Goal: Task Accomplishment & Management: Complete application form

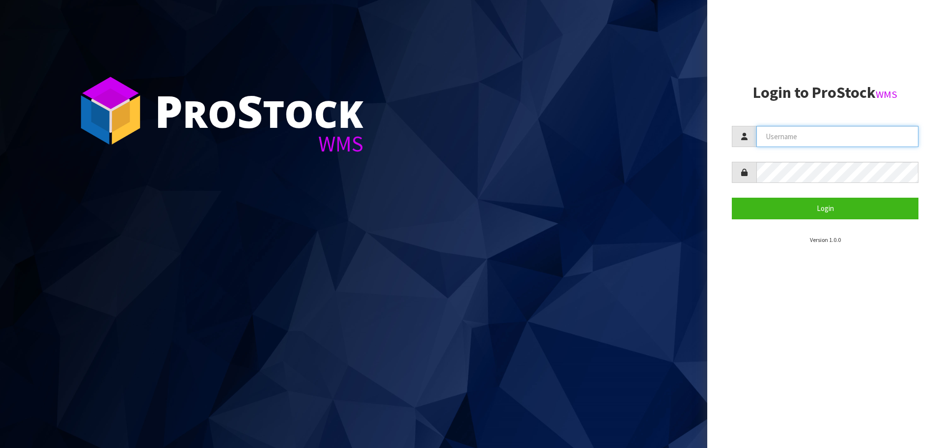
click at [782, 130] on input "text" at bounding box center [838, 136] width 162 height 21
type input "[PERSON_NAME][EMAIL_ADDRESS][DOMAIN_NAME]"
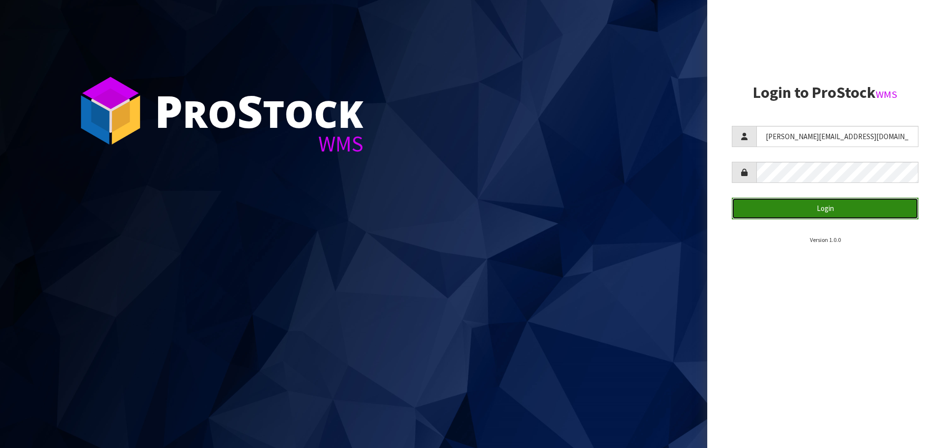
click at [783, 212] on button "Login" at bounding box center [825, 208] width 187 height 21
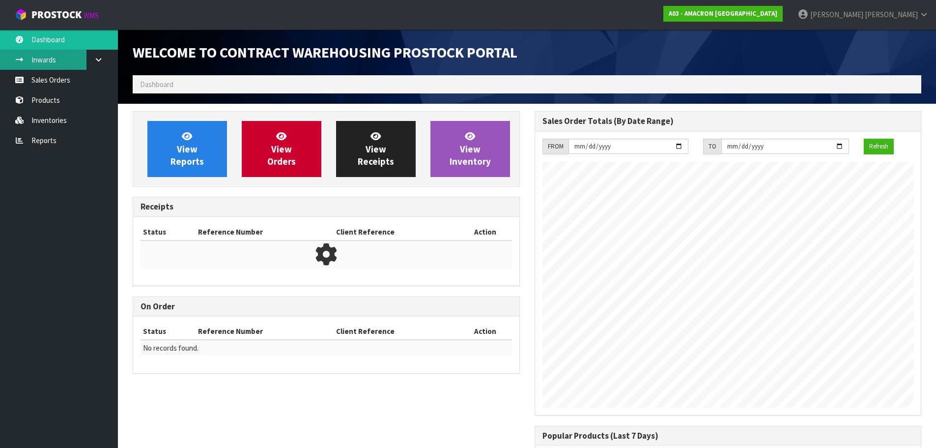
scroll to position [418, 401]
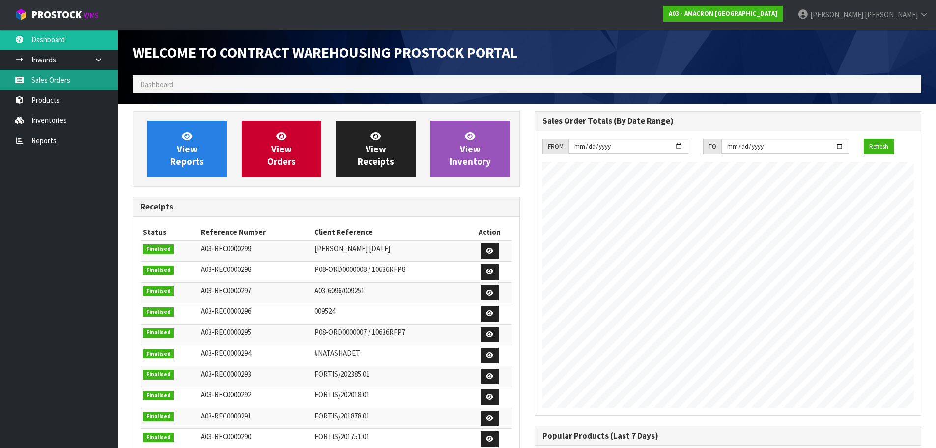
click at [29, 73] on link "Sales Orders" at bounding box center [59, 80] width 118 height 20
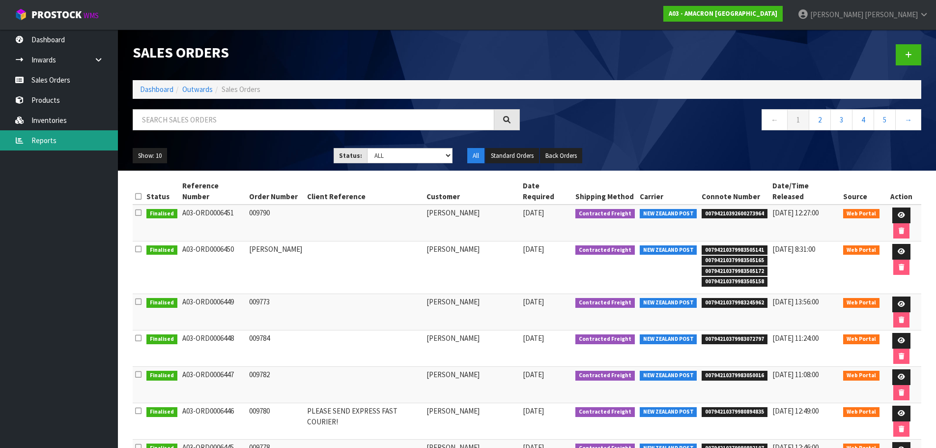
click at [75, 145] on link "Reports" at bounding box center [59, 140] width 118 height 20
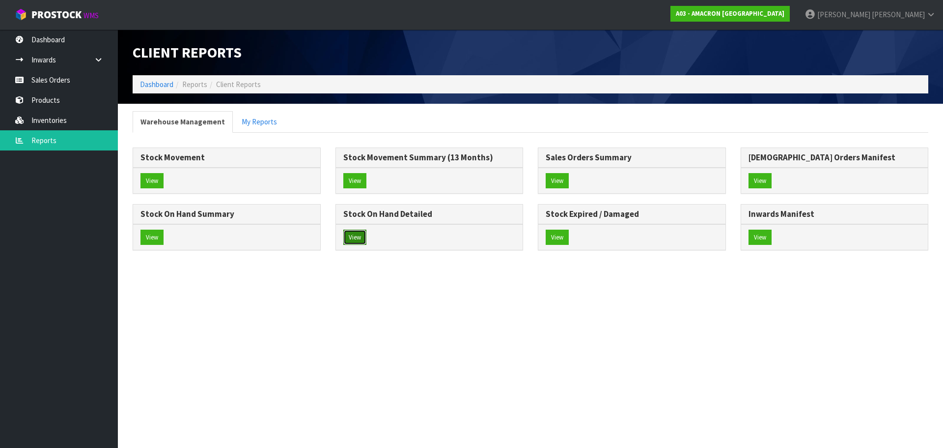
click at [357, 234] on button "View" at bounding box center [354, 237] width 23 height 16
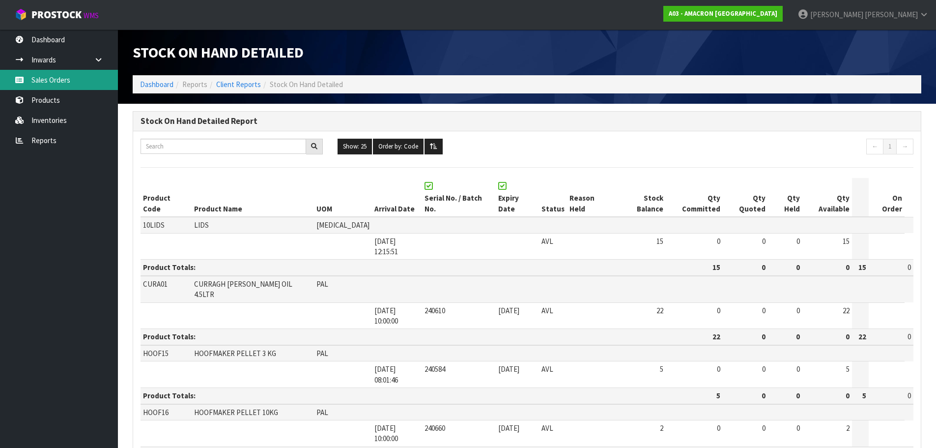
click at [66, 78] on link "Sales Orders" at bounding box center [59, 80] width 118 height 20
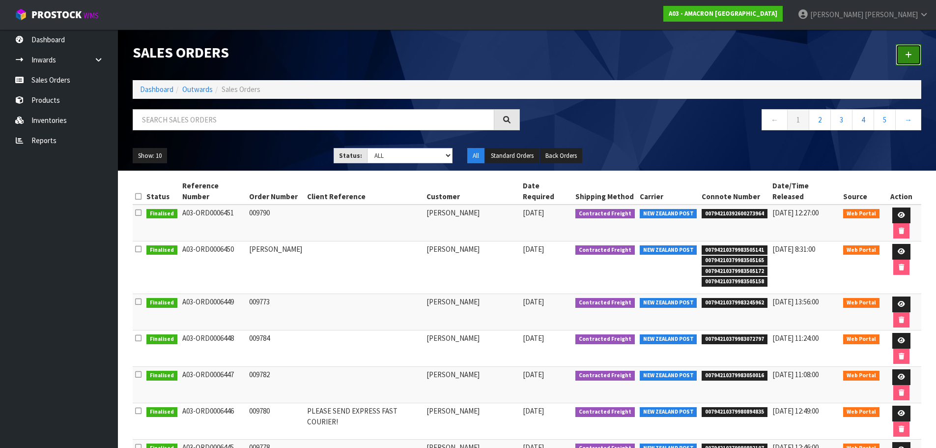
click at [905, 48] on link at bounding box center [909, 54] width 26 height 21
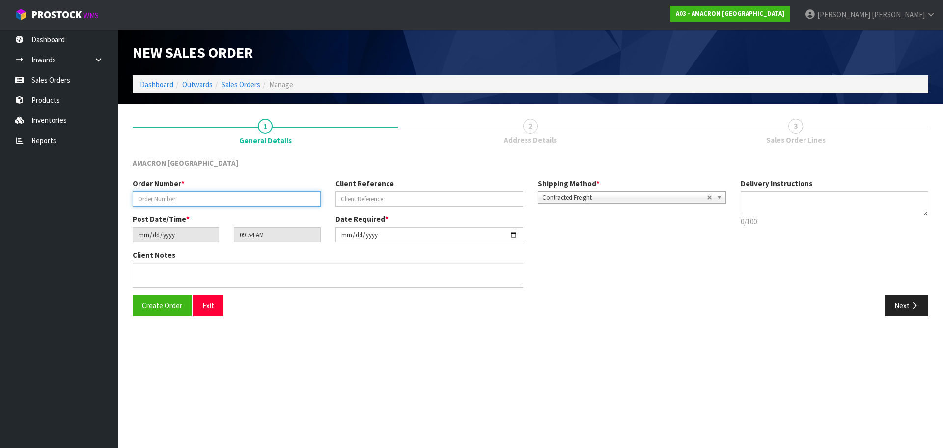
drag, startPoint x: 188, startPoint y: 200, endPoint x: 205, endPoint y: 194, distance: 17.9
click at [188, 200] on input "text" at bounding box center [227, 198] width 188 height 15
type input "009793"
click at [913, 315] on button "Next" at bounding box center [907, 305] width 43 height 21
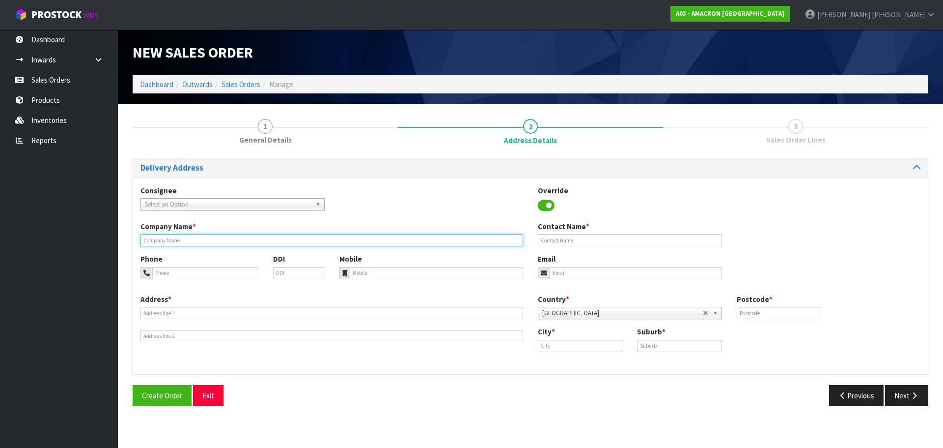
click at [188, 241] on input "text" at bounding box center [332, 240] width 383 height 12
click at [229, 237] on input "text" at bounding box center [332, 240] width 383 height 12
paste input "[PERSON_NAME]"
type input "[PERSON_NAME]"
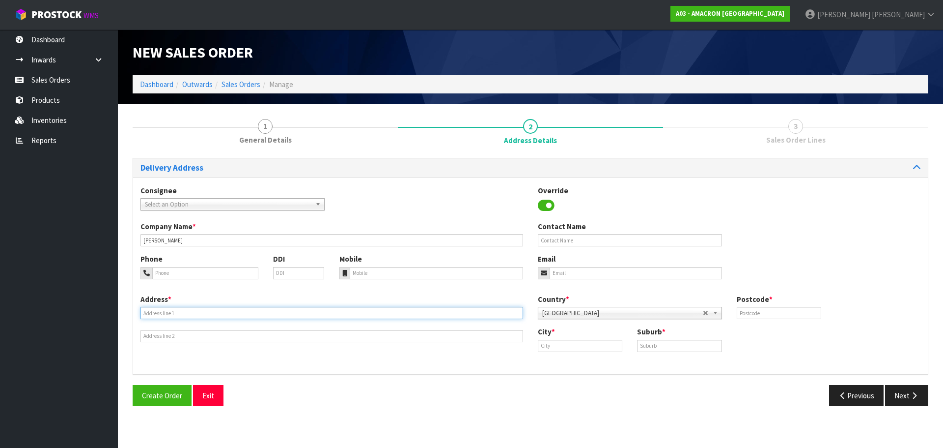
click at [194, 314] on input "text" at bounding box center [332, 313] width 383 height 12
paste input "3B [PERSON_NAME][GEOGRAPHIC_DATA]"
type input "3B [PERSON_NAME][GEOGRAPHIC_DATA]"
paste input "Waiuku"
drag, startPoint x: 565, startPoint y: 347, endPoint x: 584, endPoint y: 344, distance: 18.8
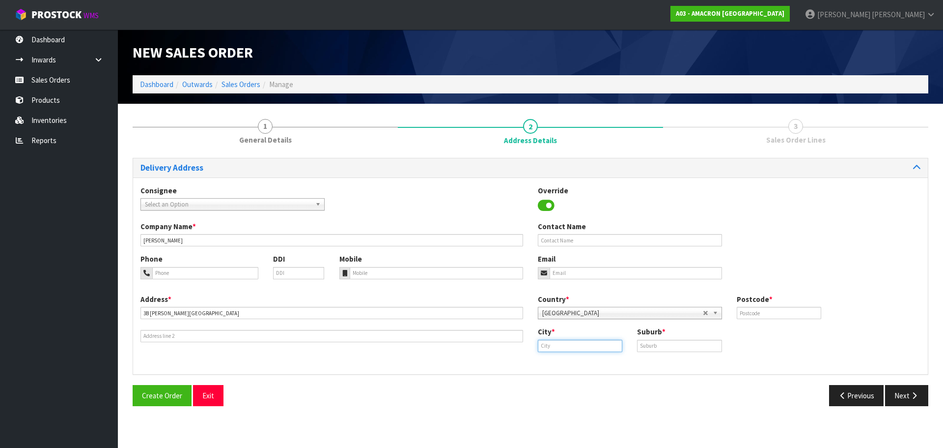
click at [565, 347] on input "text" at bounding box center [580, 346] width 85 height 12
type input "Waiuku"
drag, startPoint x: 672, startPoint y: 348, endPoint x: 678, endPoint y: 343, distance: 8.1
click at [672, 348] on input "text" at bounding box center [679, 346] width 85 height 12
paste input "WAIUKU"
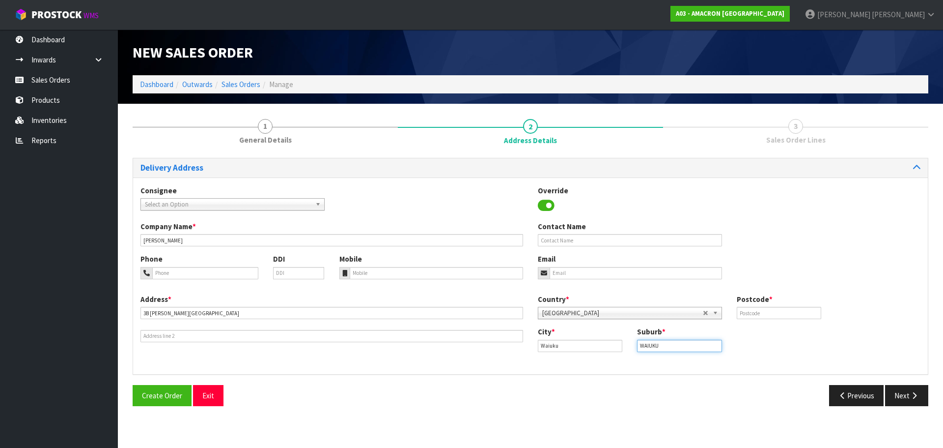
type input "WAIUKU"
click at [759, 319] on div "Country * [GEOGRAPHIC_DATA] [GEOGRAPHIC_DATA] [GEOGRAPHIC_DATA] [GEOGRAPHIC_DAT…" at bounding box center [730, 310] width 398 height 32
click at [755, 303] on label "Postcode *" at bounding box center [755, 299] width 36 height 10
click at [788, 311] on input "text" at bounding box center [779, 313] width 85 height 12
type input "2123"
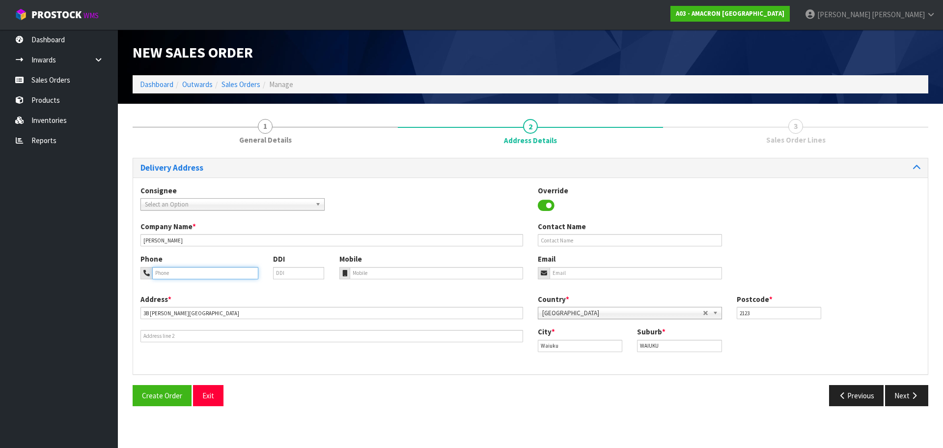
click at [193, 269] on input "tel" at bounding box center [205, 273] width 106 height 12
paste input "+ [PHONE_NUMBER]"
type input "+ [PHONE_NUMBER]"
click at [369, 273] on input "tel" at bounding box center [437, 273] width 174 height 12
paste input "+ [PHONE_NUMBER]"
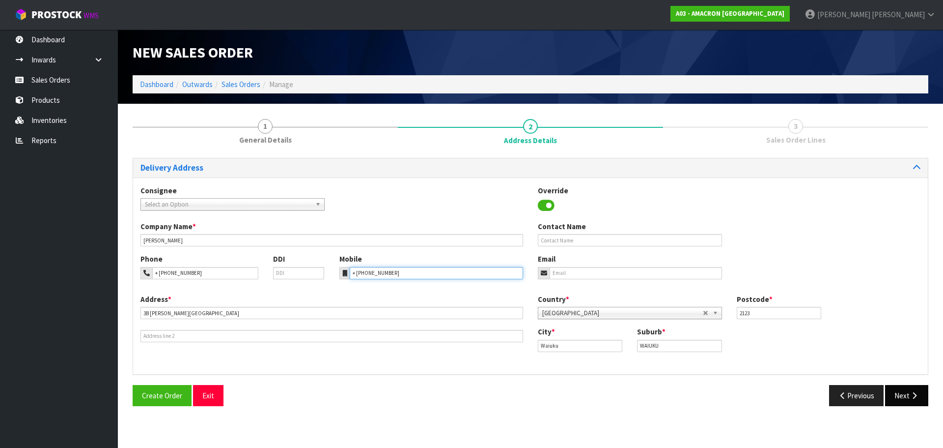
type input "+ [PHONE_NUMBER]"
click at [910, 394] on icon "button" at bounding box center [914, 395] width 9 height 7
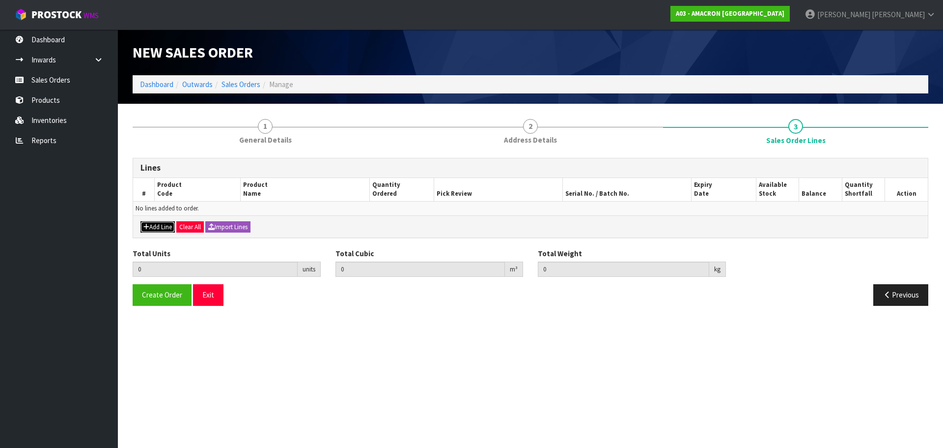
click at [160, 228] on button "Add Line" at bounding box center [158, 227] width 34 height 12
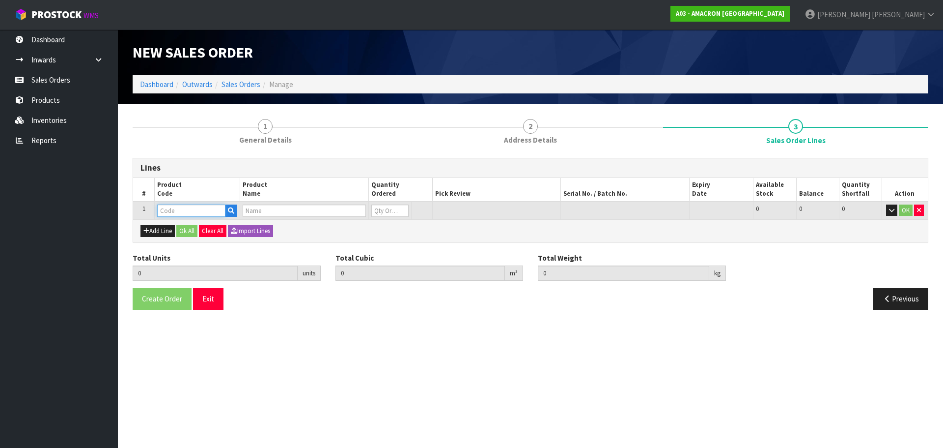
click at [177, 208] on input "text" at bounding box center [191, 210] width 68 height 12
type input "PVE"
click at [205, 230] on link "PVE .75" at bounding box center [197, 227] width 78 height 13
type input "PVE.75"
type input "0.000000"
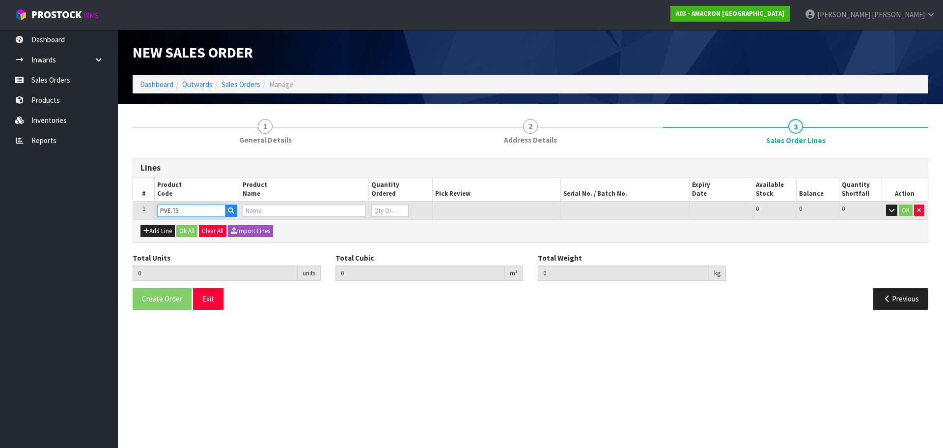
type input "0.000"
type input "PLUSVITAL ENERGENE-Q10, 750G"
type input "0"
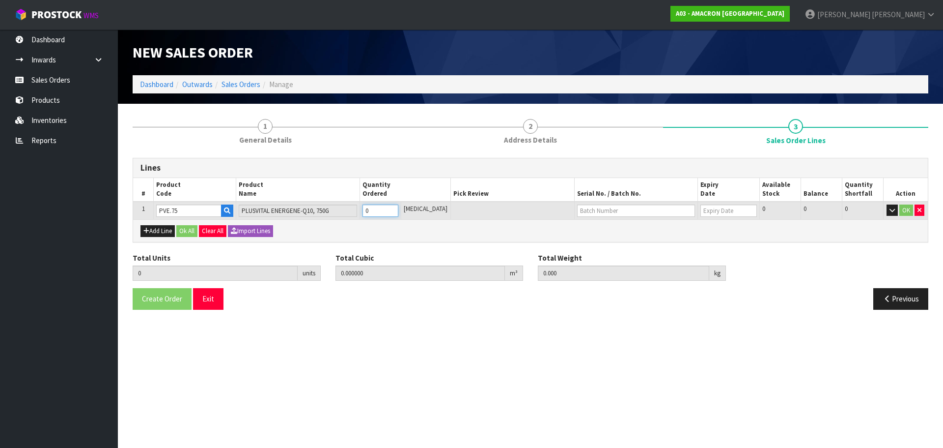
click at [387, 212] on input "0" at bounding box center [381, 210] width 36 height 12
type input "1"
type input "0.001936"
type input "0.9"
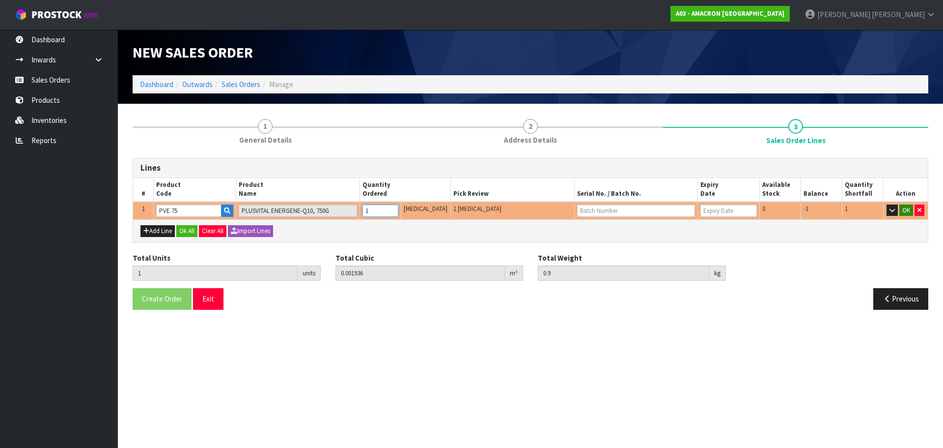
type input "1"
click at [910, 212] on button "OK" at bounding box center [907, 210] width 14 height 12
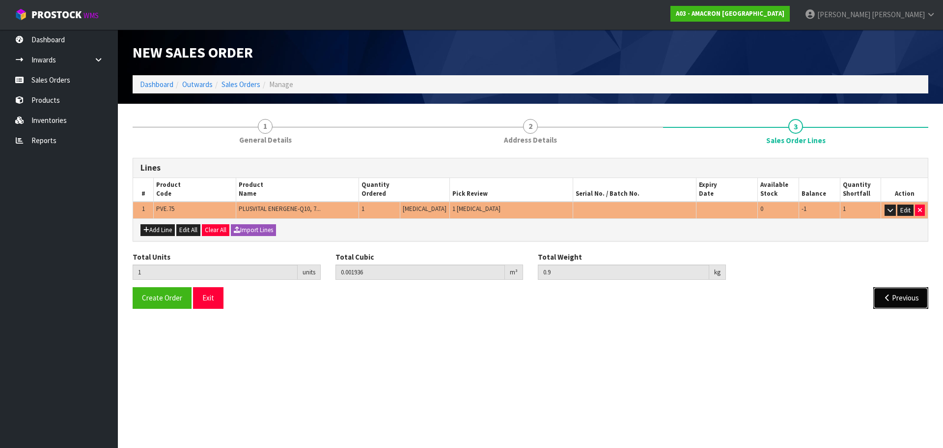
click at [876, 295] on button "Previous" at bounding box center [901, 297] width 55 height 21
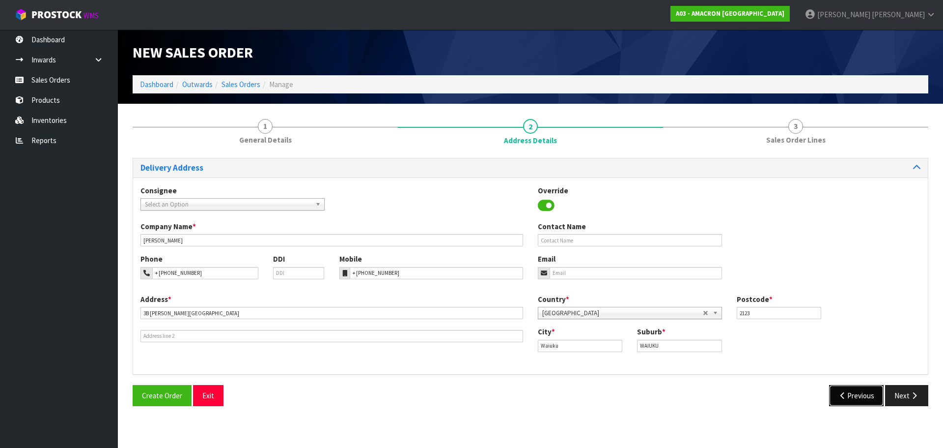
drag, startPoint x: 855, startPoint y: 399, endPoint x: 703, endPoint y: 361, distance: 155.9
click at [854, 399] on button "Previous" at bounding box center [856, 395] width 55 height 21
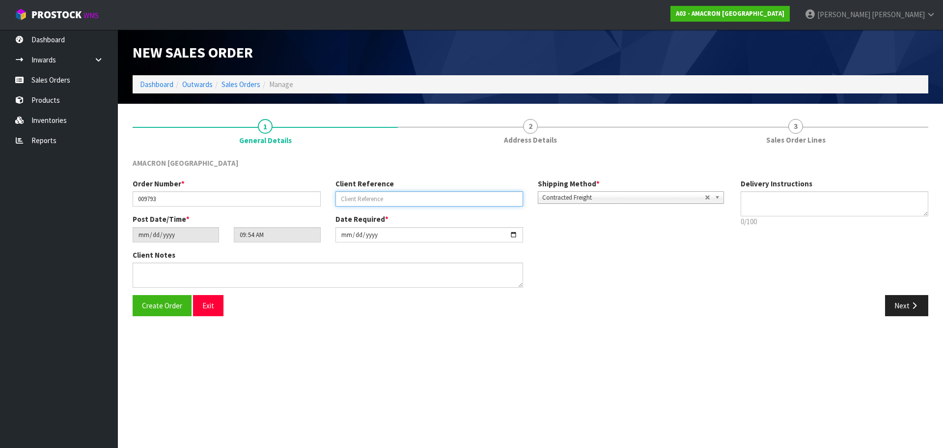
click at [388, 200] on input "text" at bounding box center [430, 198] width 188 height 15
type input "SEND DAMAGED ENERGENE PLEASE"
click at [909, 307] on button "Next" at bounding box center [907, 305] width 43 height 21
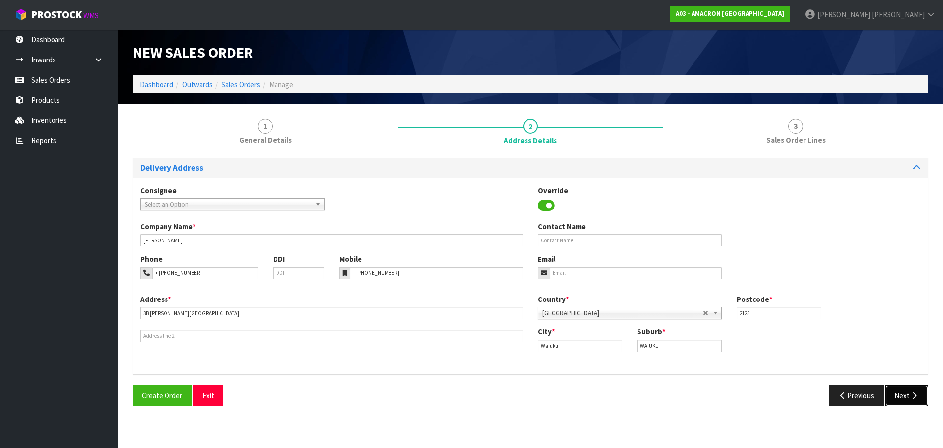
click at [897, 399] on button "Next" at bounding box center [907, 395] width 43 height 21
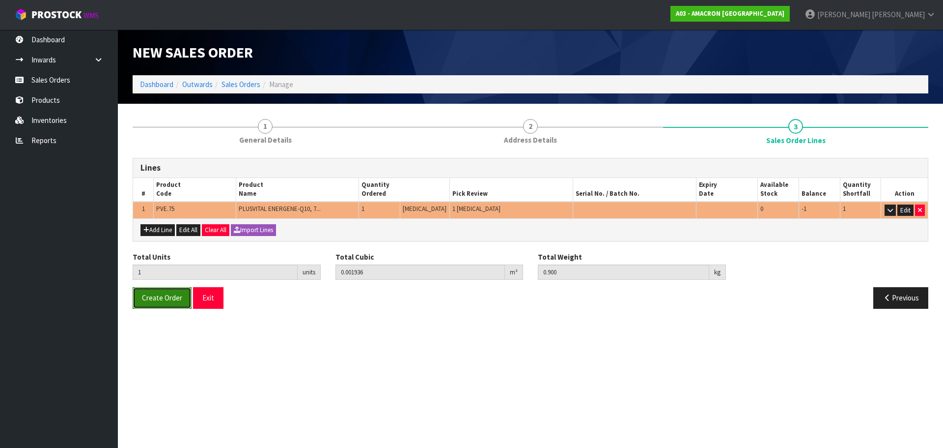
click at [150, 295] on span "Create Order" at bounding box center [162, 297] width 40 height 9
